Goal: Information Seeking & Learning: Learn about a topic

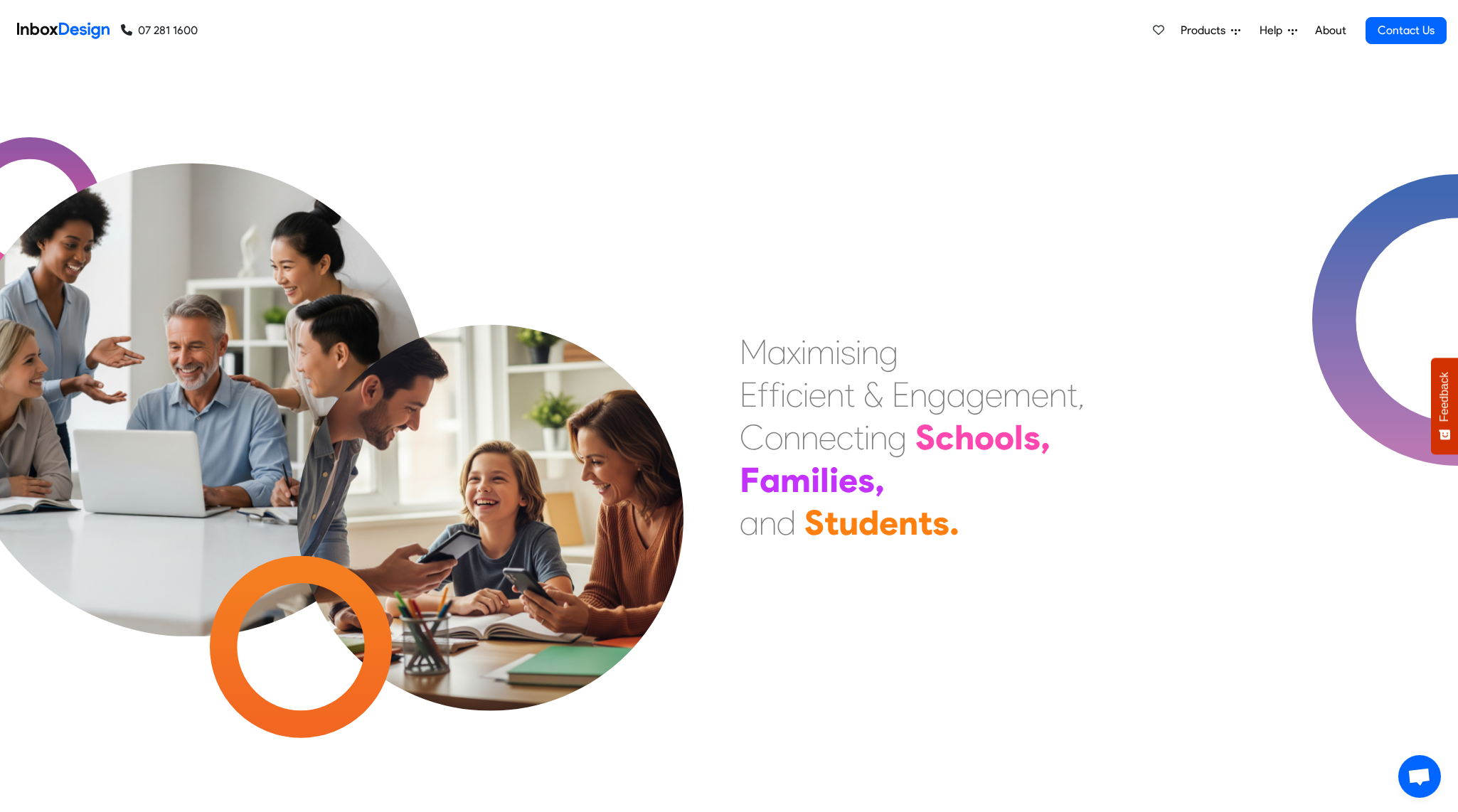
click at [888, 31] on span "Products" at bounding box center [1206, 30] width 50 height 17
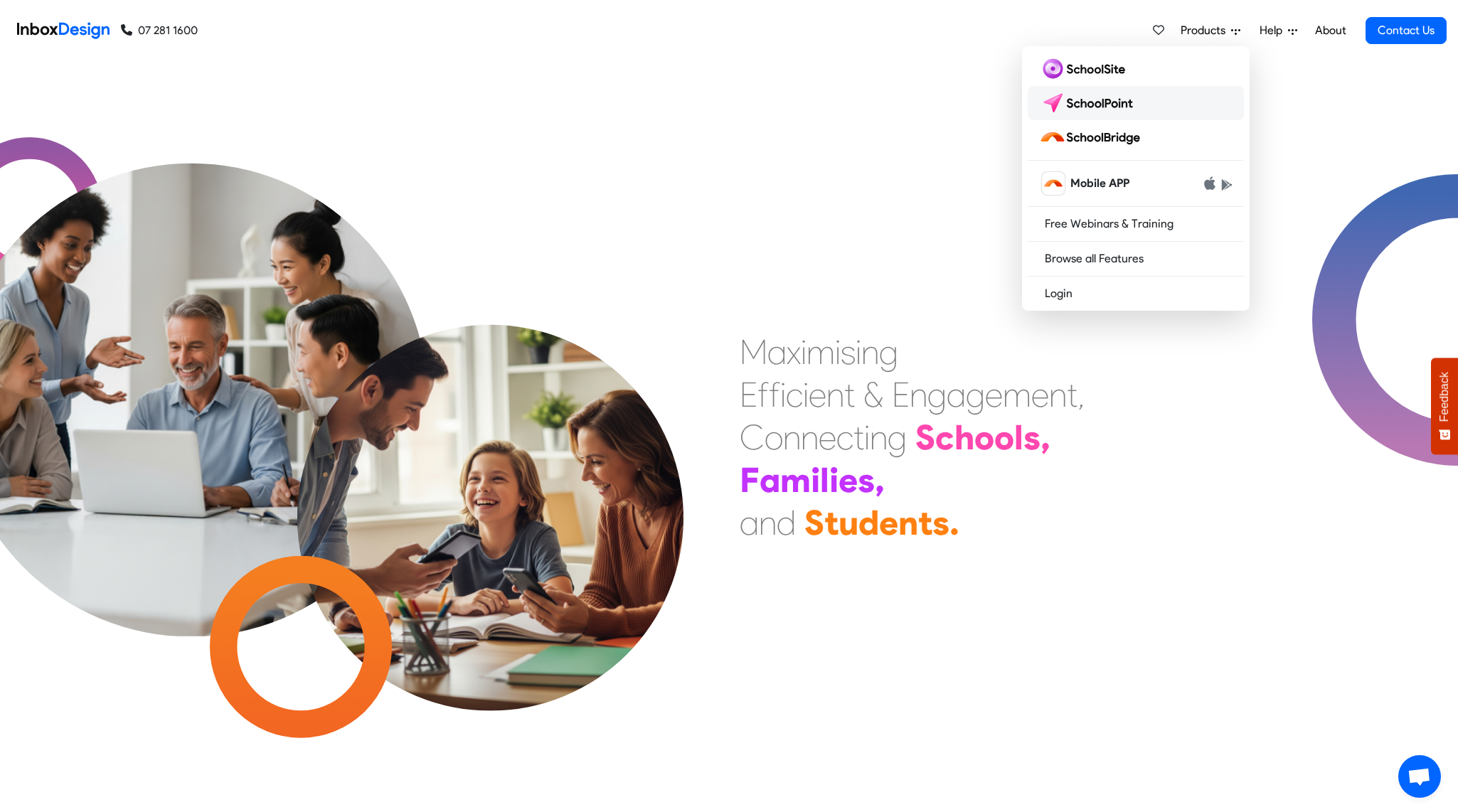
click at [888, 101] on img at bounding box center [1090, 103] width 100 height 23
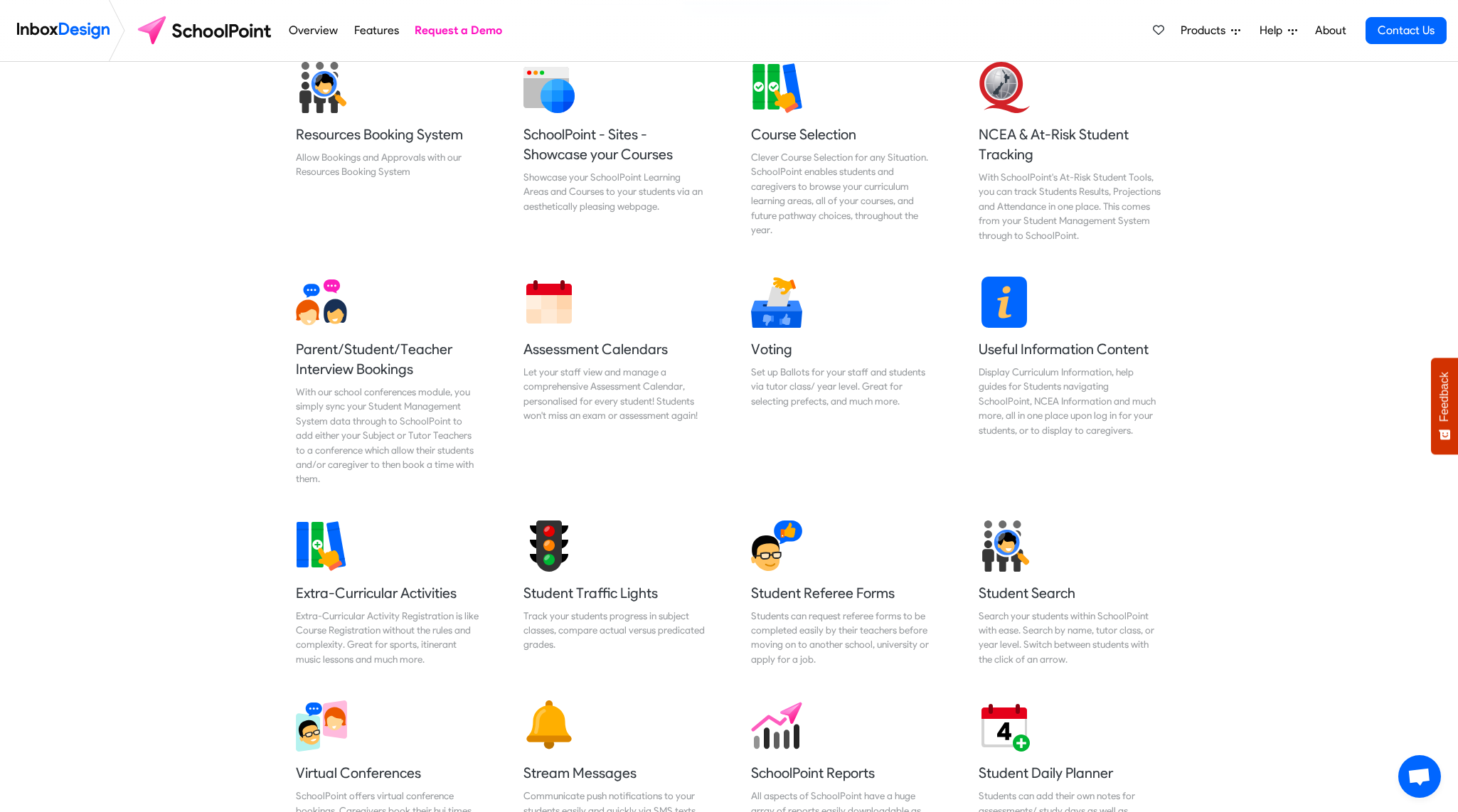
scroll to position [640, 0]
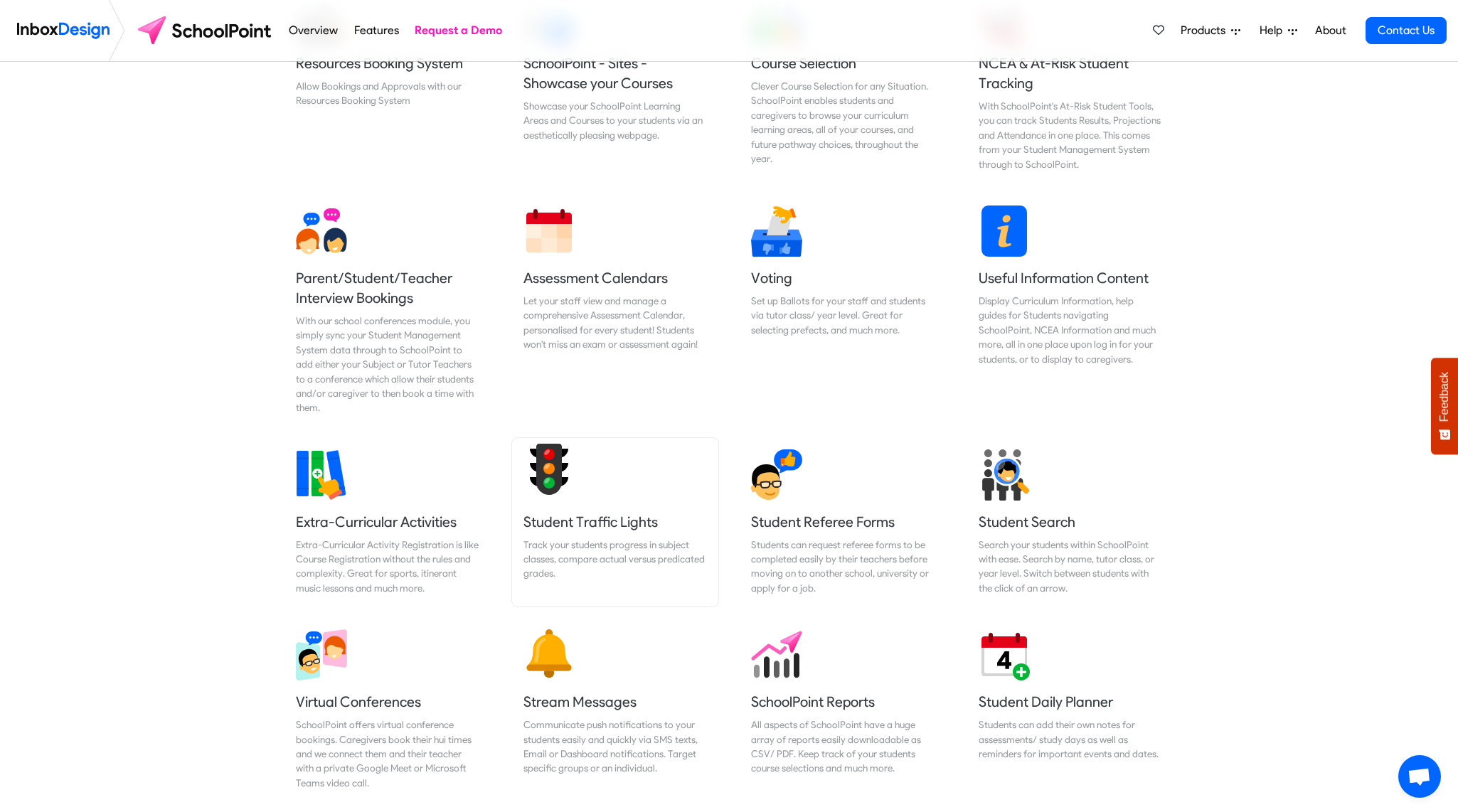
click at [580, 526] on h5 "Student Traffic Lights" at bounding box center [615, 522] width 183 height 20
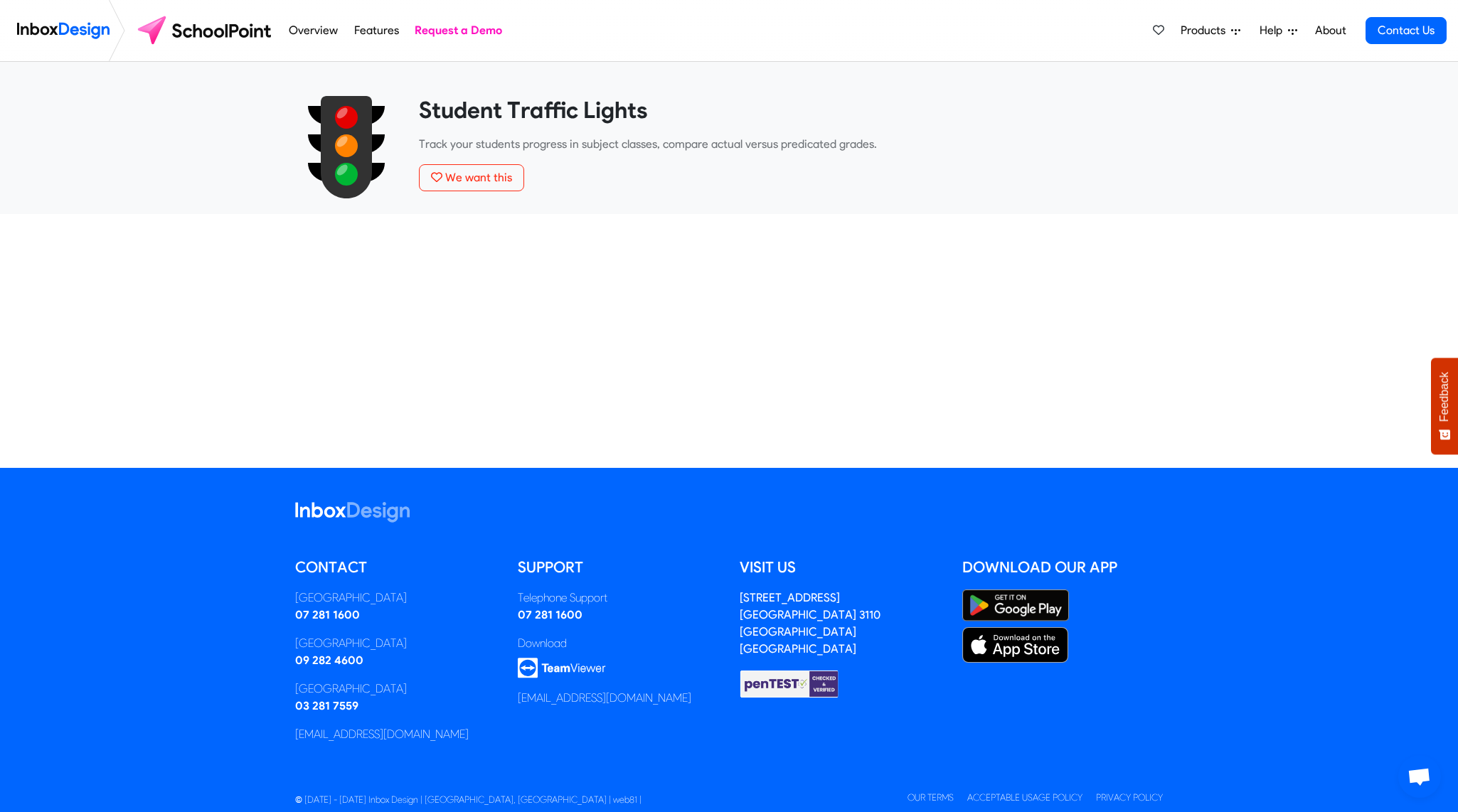
click at [527, 130] on div "Student Traffic Lights Track your students progress in subject classes, compare…" at bounding box center [791, 144] width 744 height 95
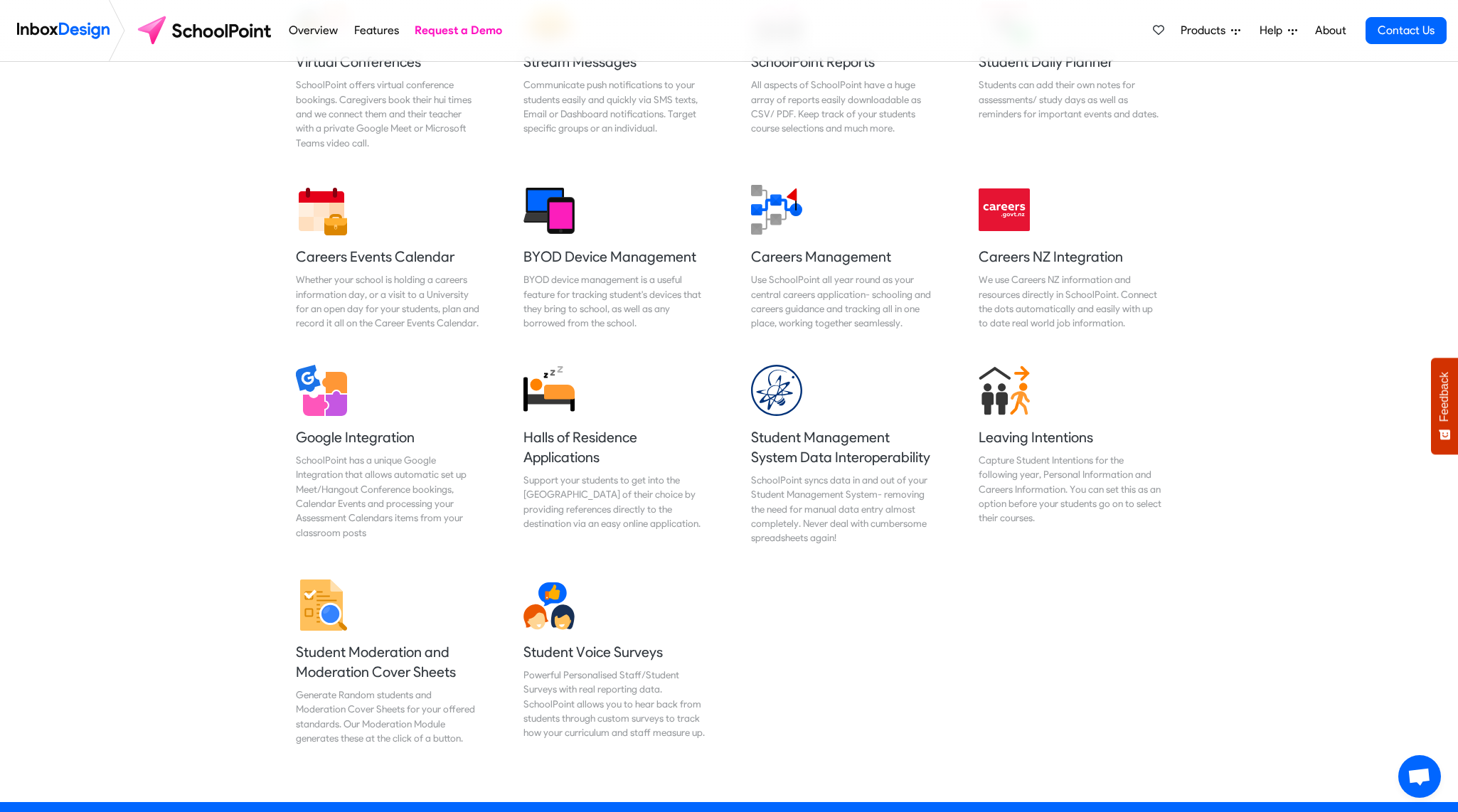
scroll to position [1350, 0]
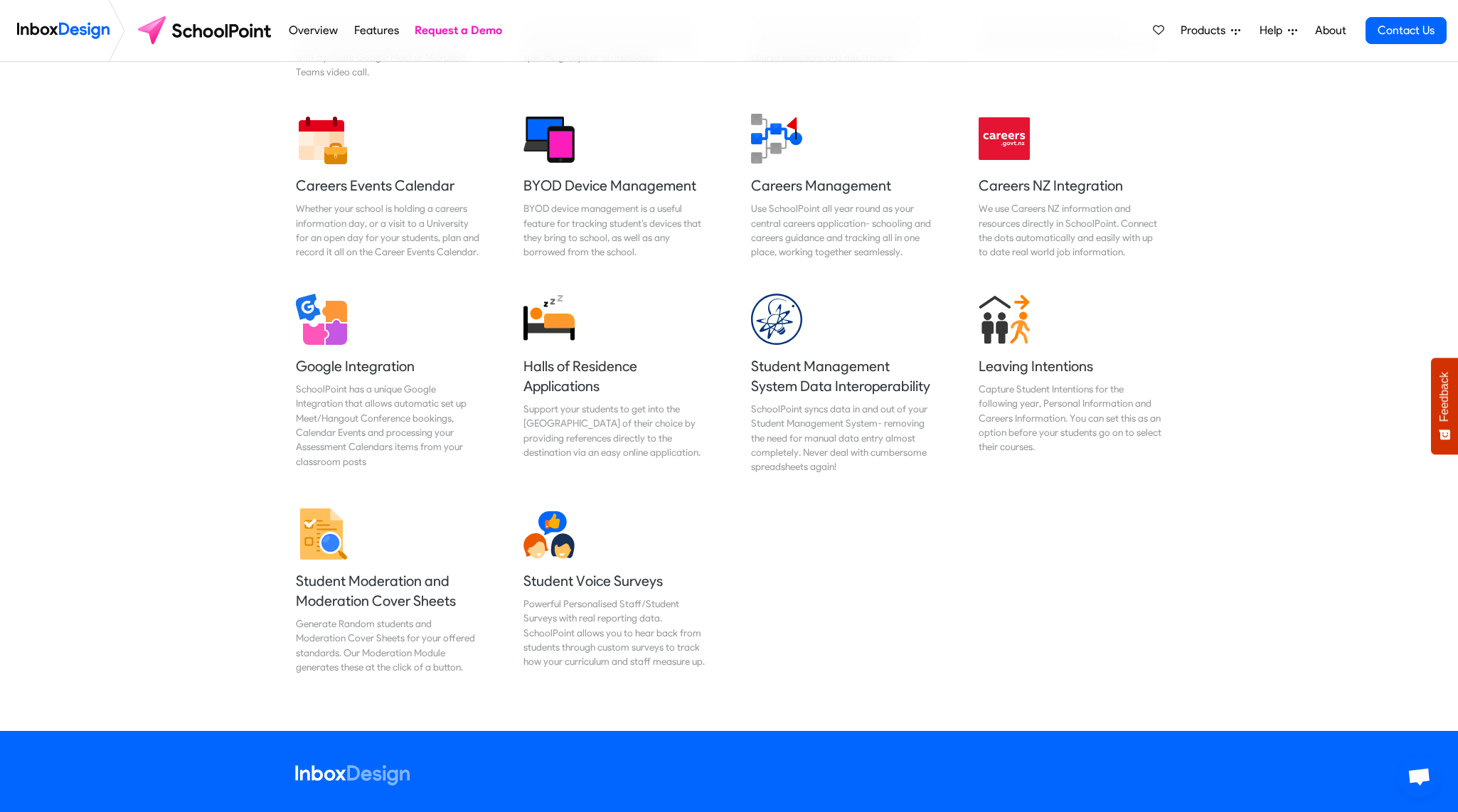
click at [1229, 28] on span "Products" at bounding box center [1206, 30] width 50 height 17
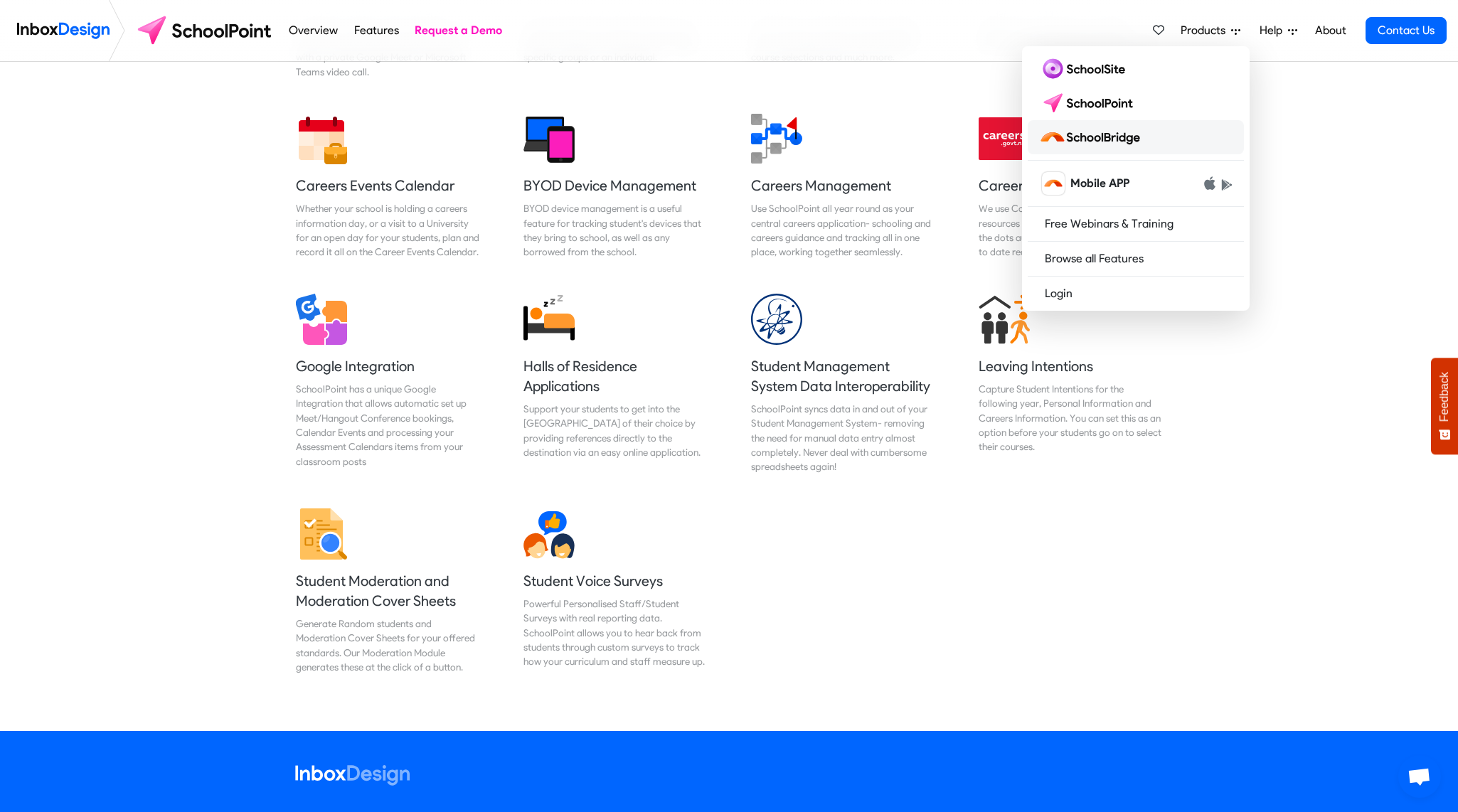
click at [1105, 134] on img at bounding box center [1092, 136] width 106 height 23
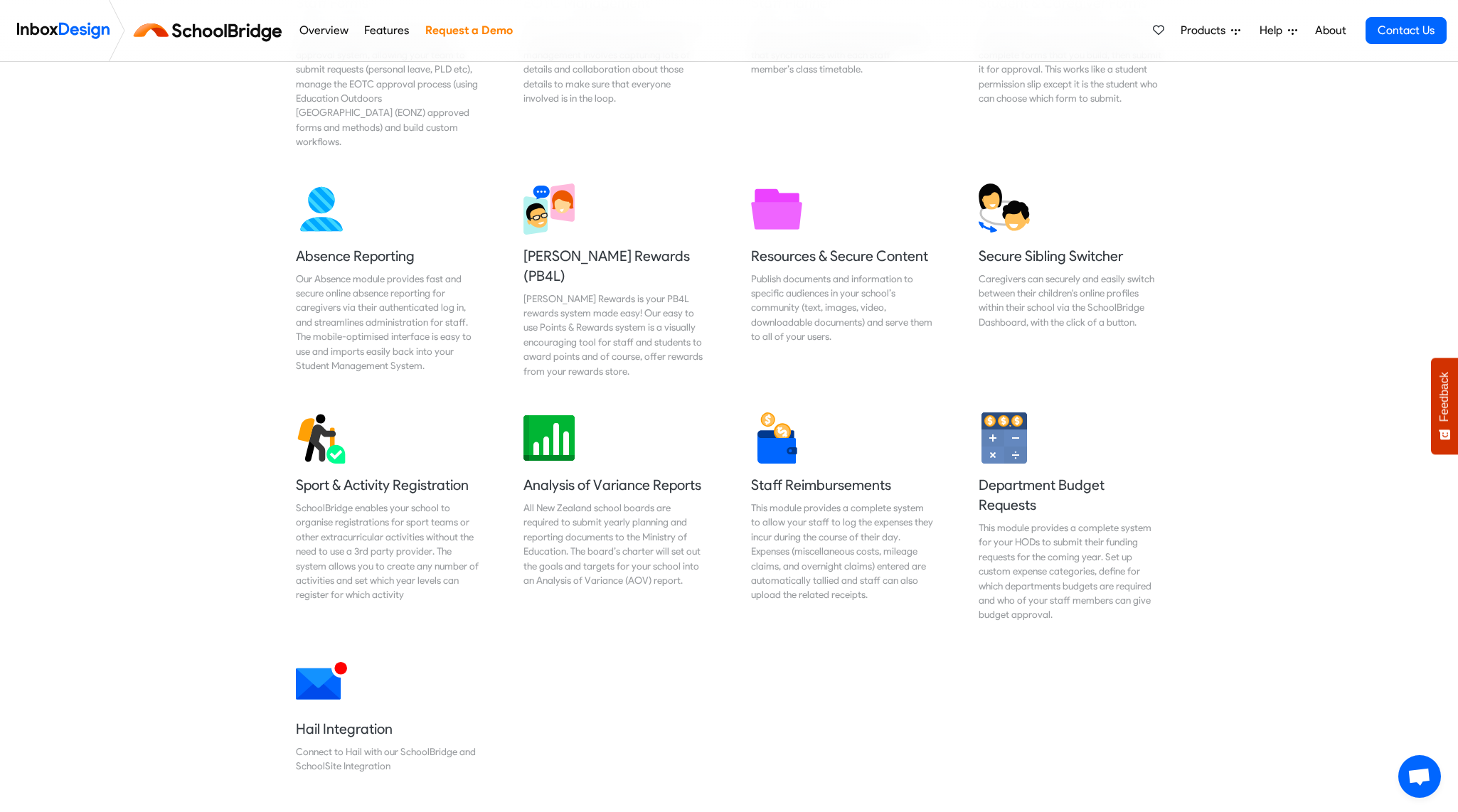
scroll to position [924, 0]
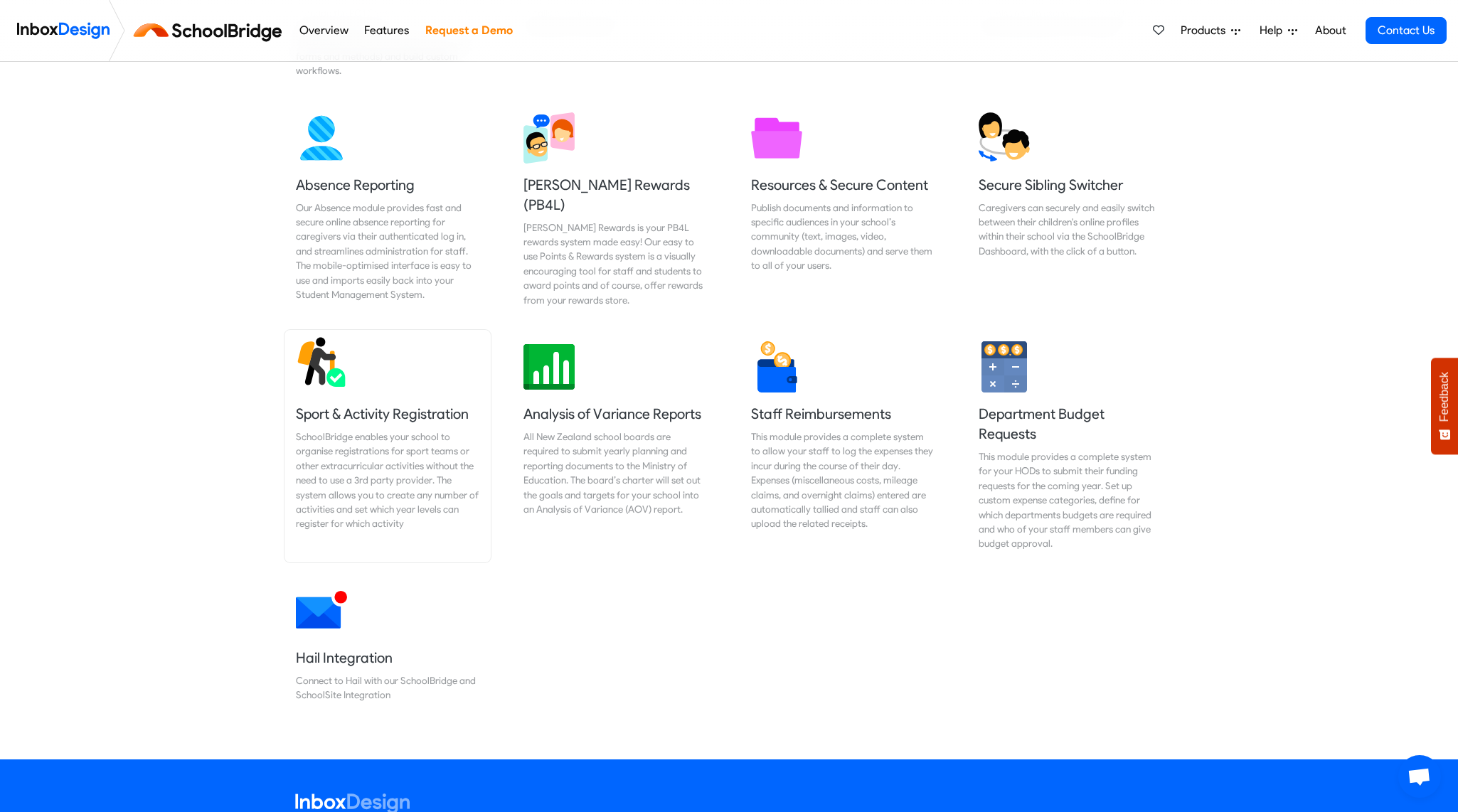
click at [363, 381] on link "Sport & Activity Registration SchoolBridge enables your school to organise regi…" at bounding box center [388, 446] width 206 height 233
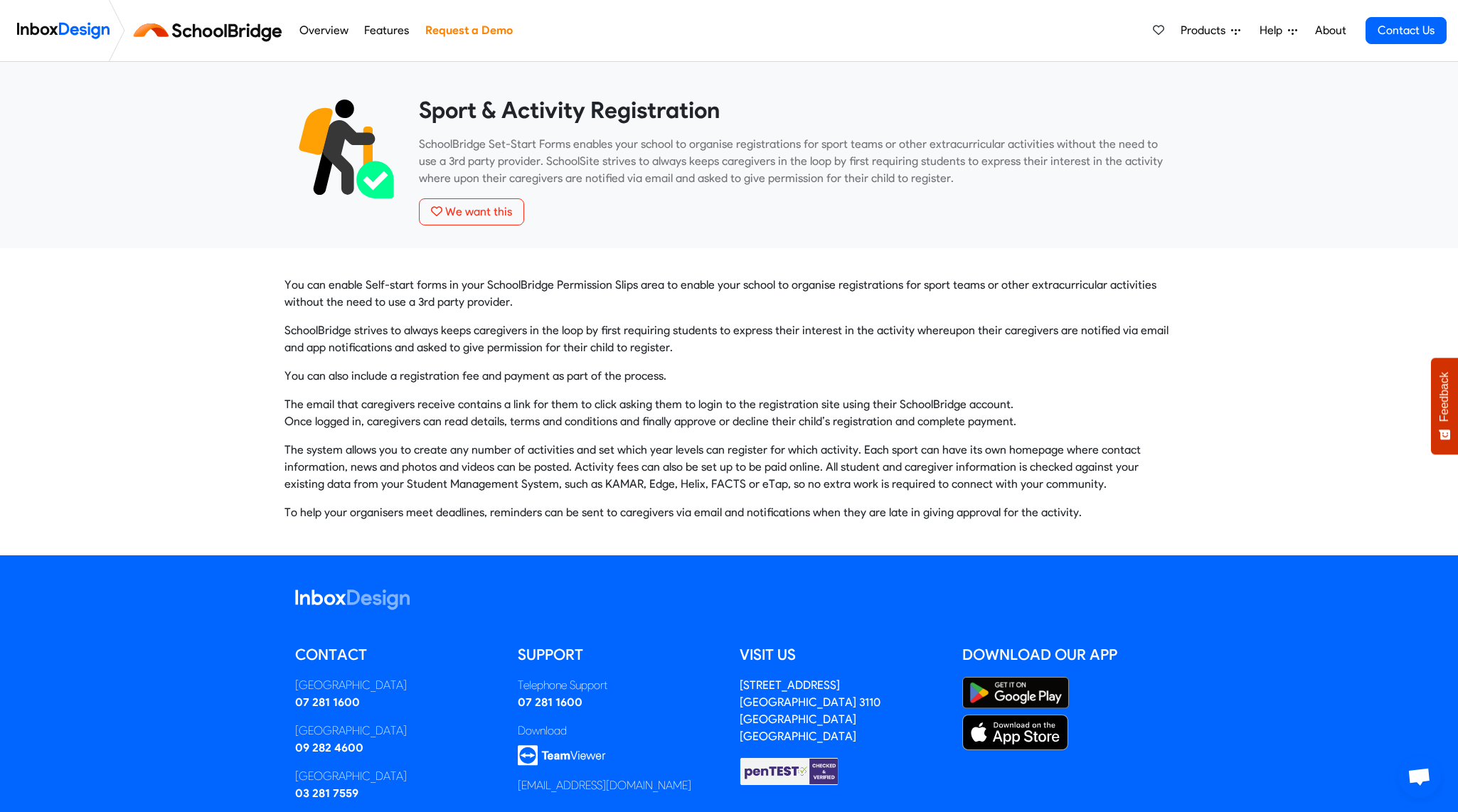
click at [1220, 31] on span "Products" at bounding box center [1206, 30] width 50 height 17
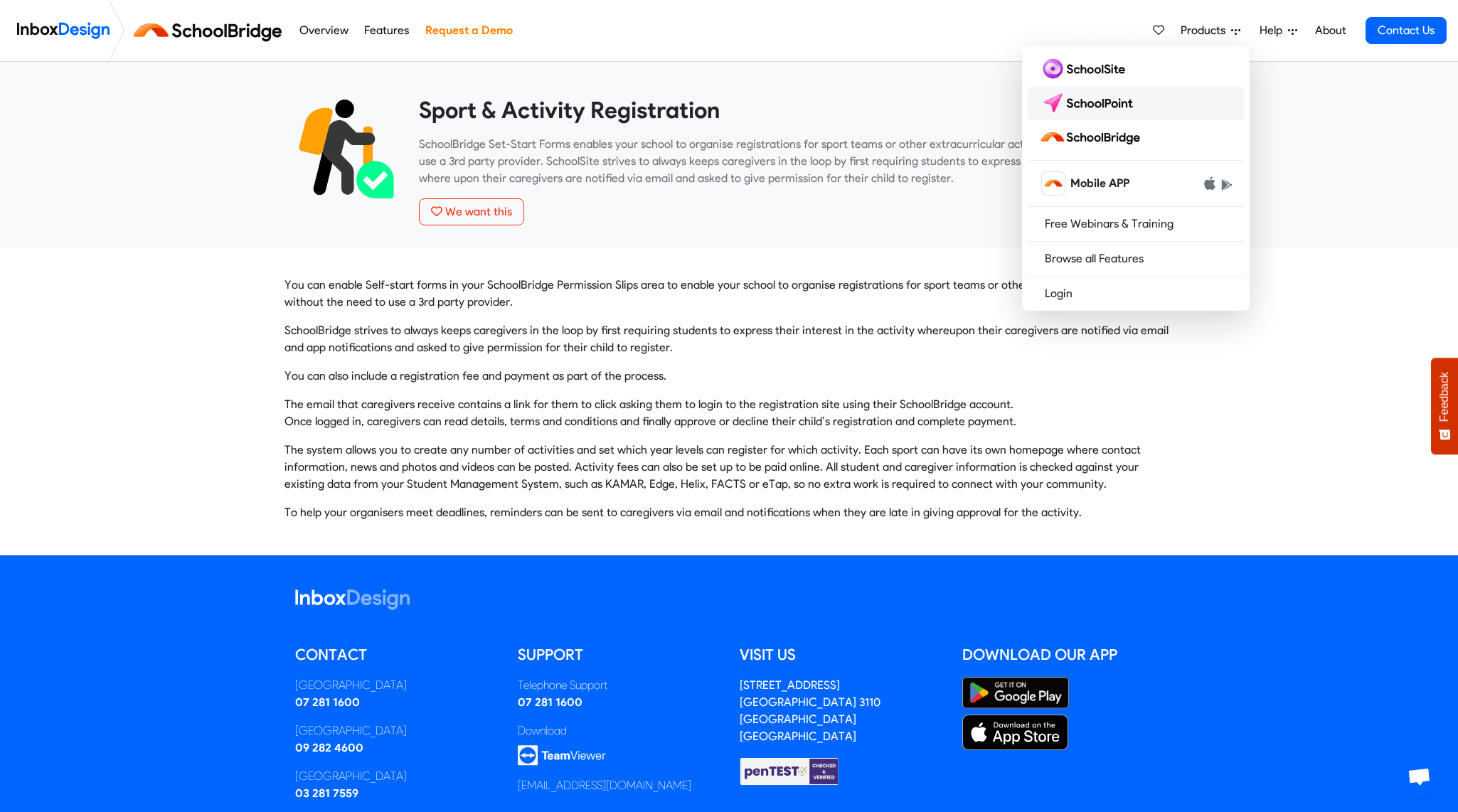
click at [1134, 106] on img at bounding box center [1090, 103] width 100 height 23
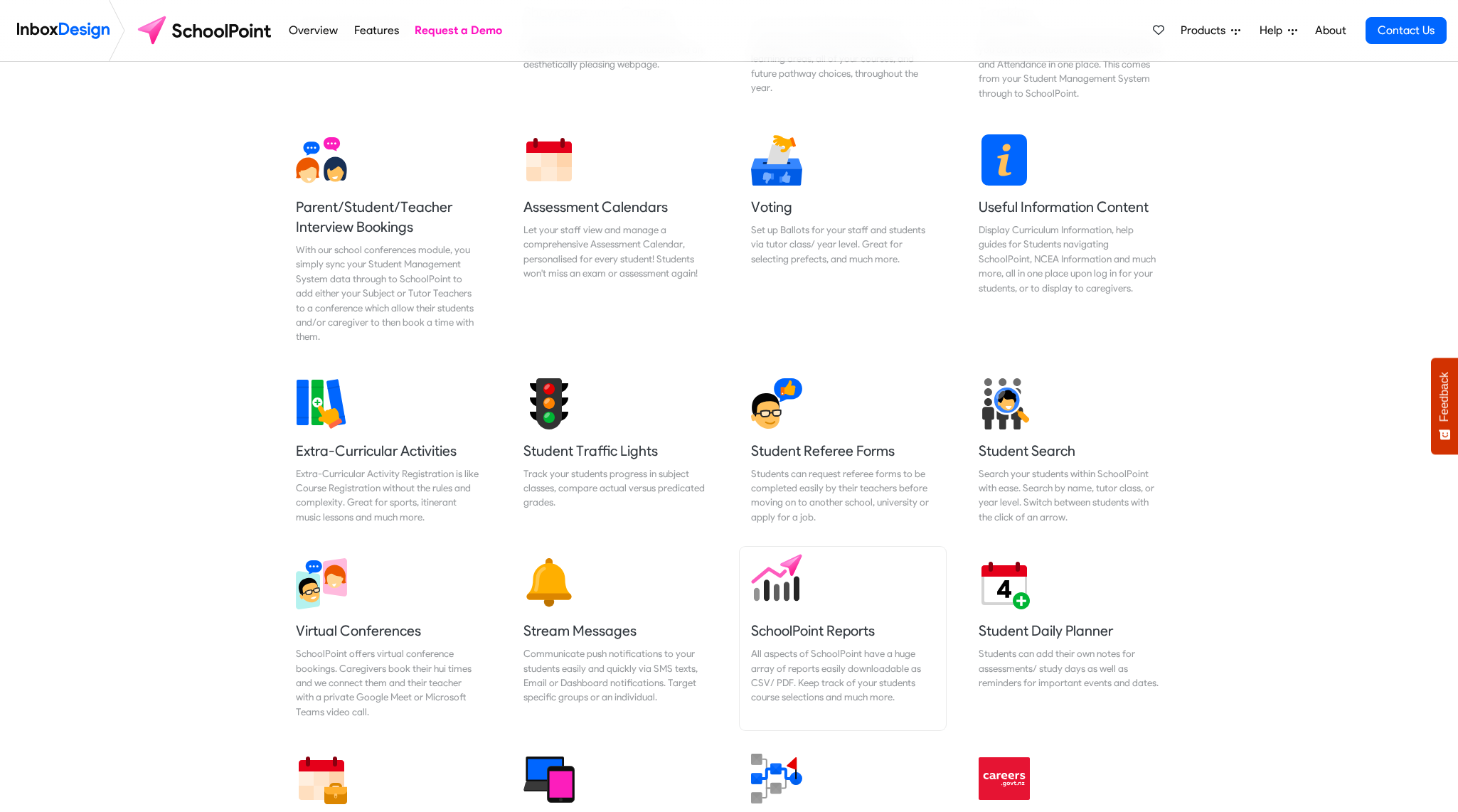
scroll to position [924, 0]
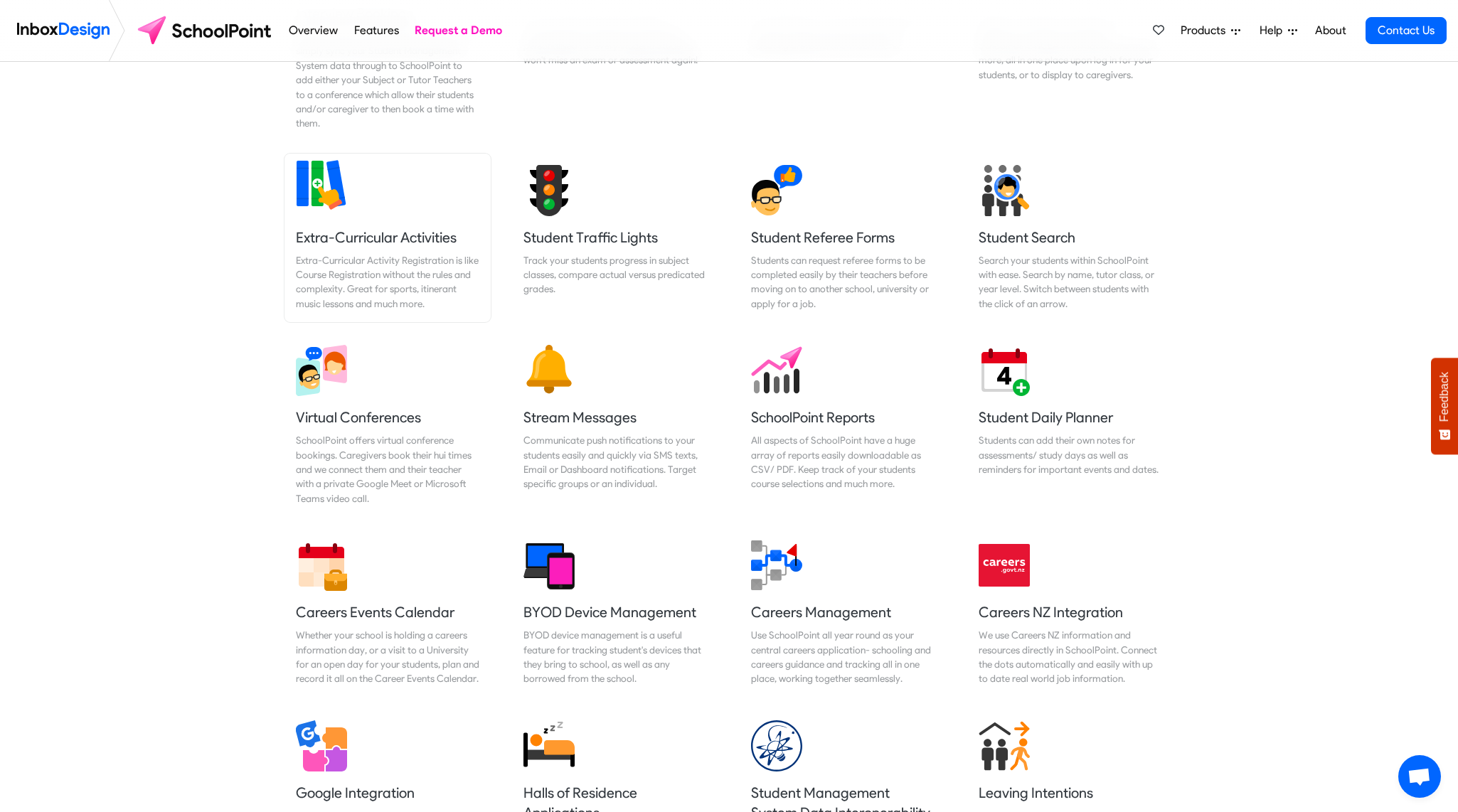
click at [384, 249] on link "Extra-Curricular Activities Extra-Curricular Activity Registration is like Cour…" at bounding box center [388, 238] width 206 height 169
